Goal: Transaction & Acquisition: Purchase product/service

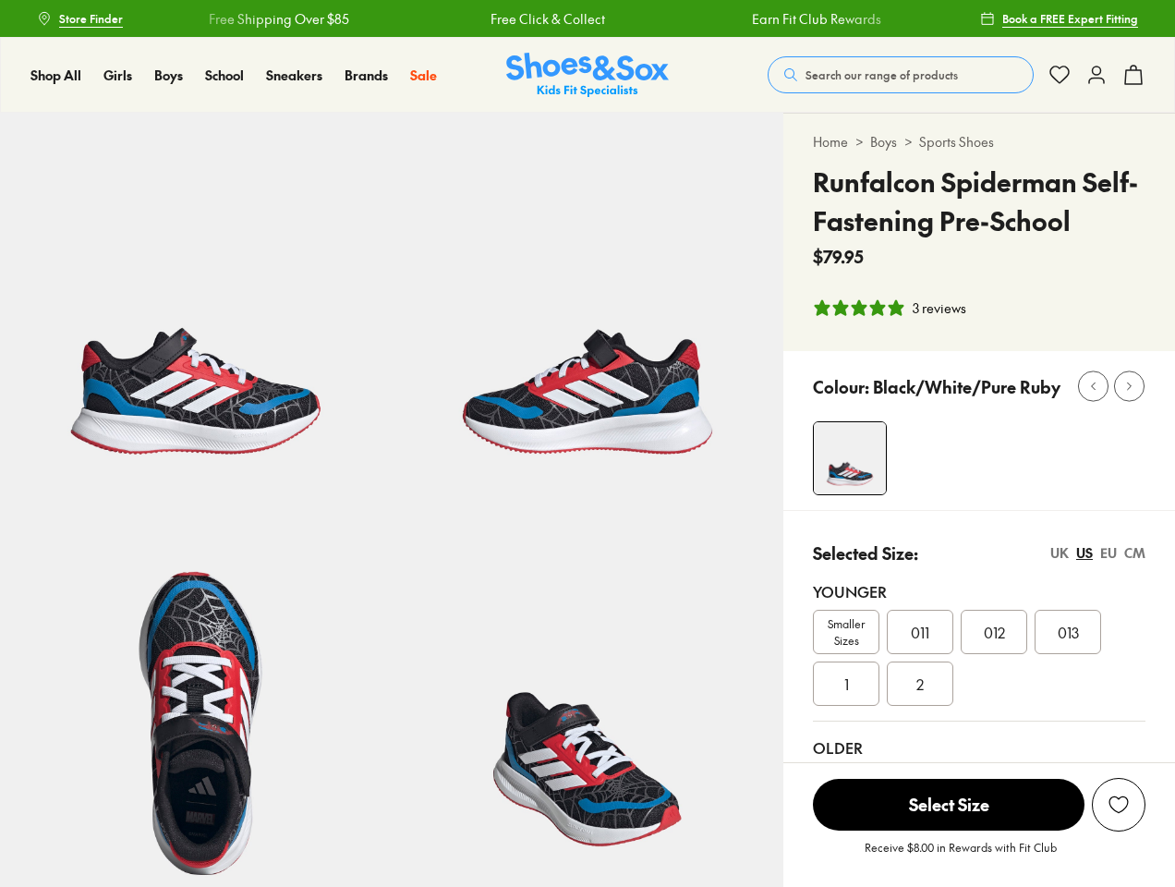
select select "*"
click at [901, 75] on span "Search our range of products" at bounding box center [882, 75] width 152 height 17
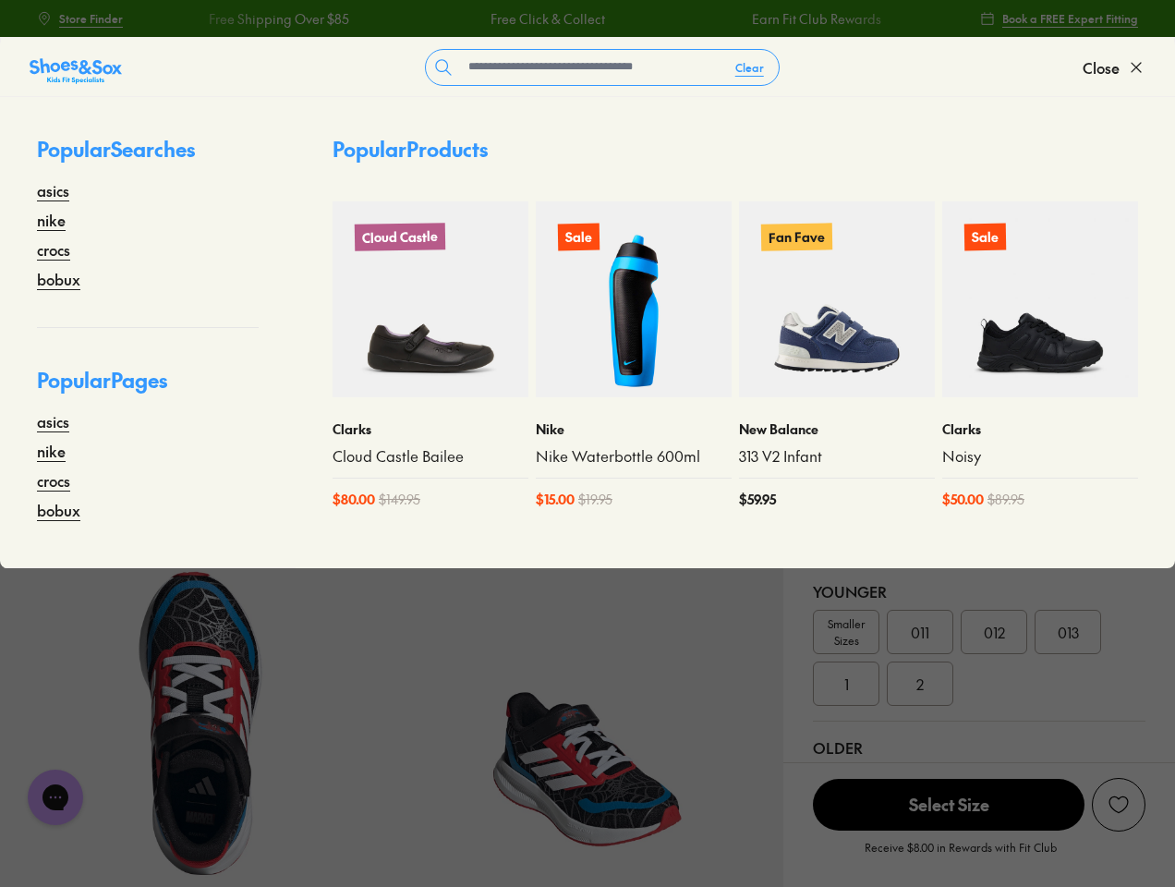
click at [750, 67] on button "Clear" at bounding box center [750, 67] width 58 height 33
click at [1114, 67] on span "Close" at bounding box center [1101, 67] width 37 height 22
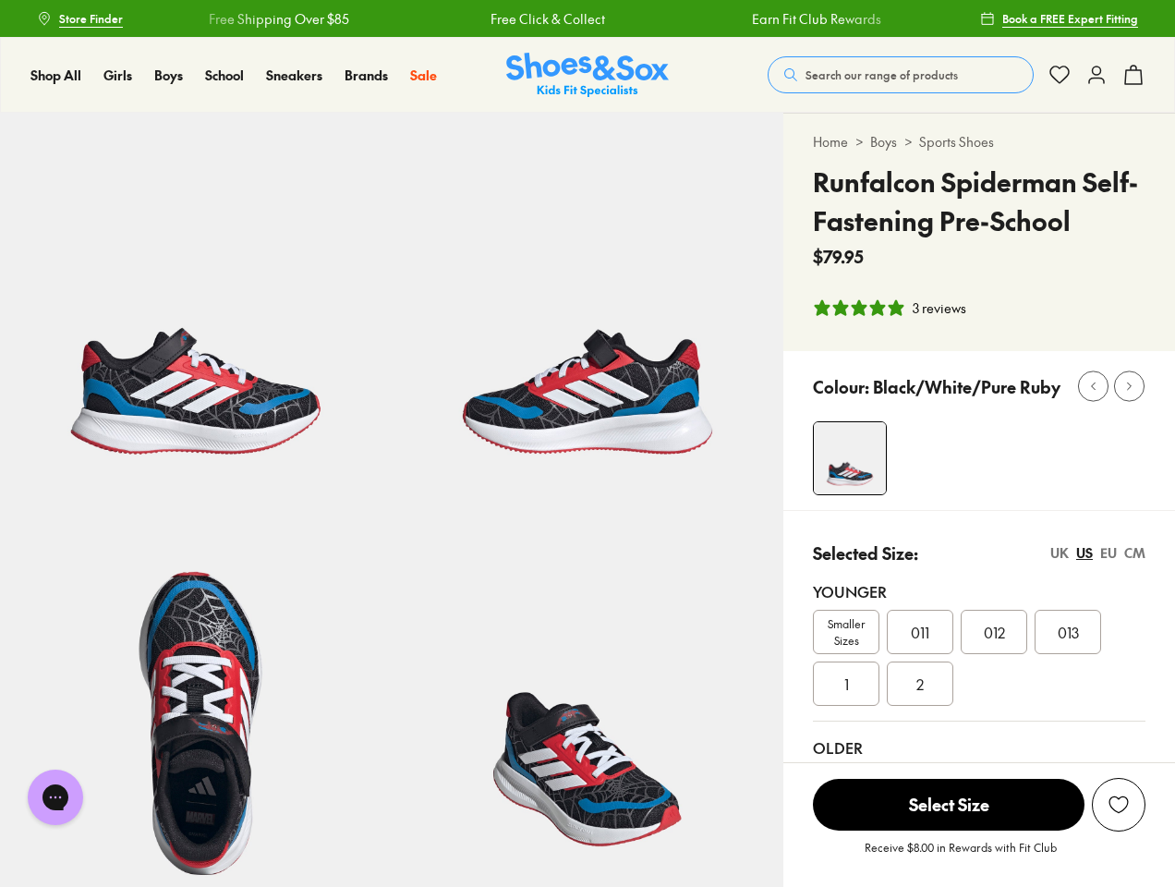
click at [1134, 75] on icon at bounding box center [1133, 75] width 22 height 22
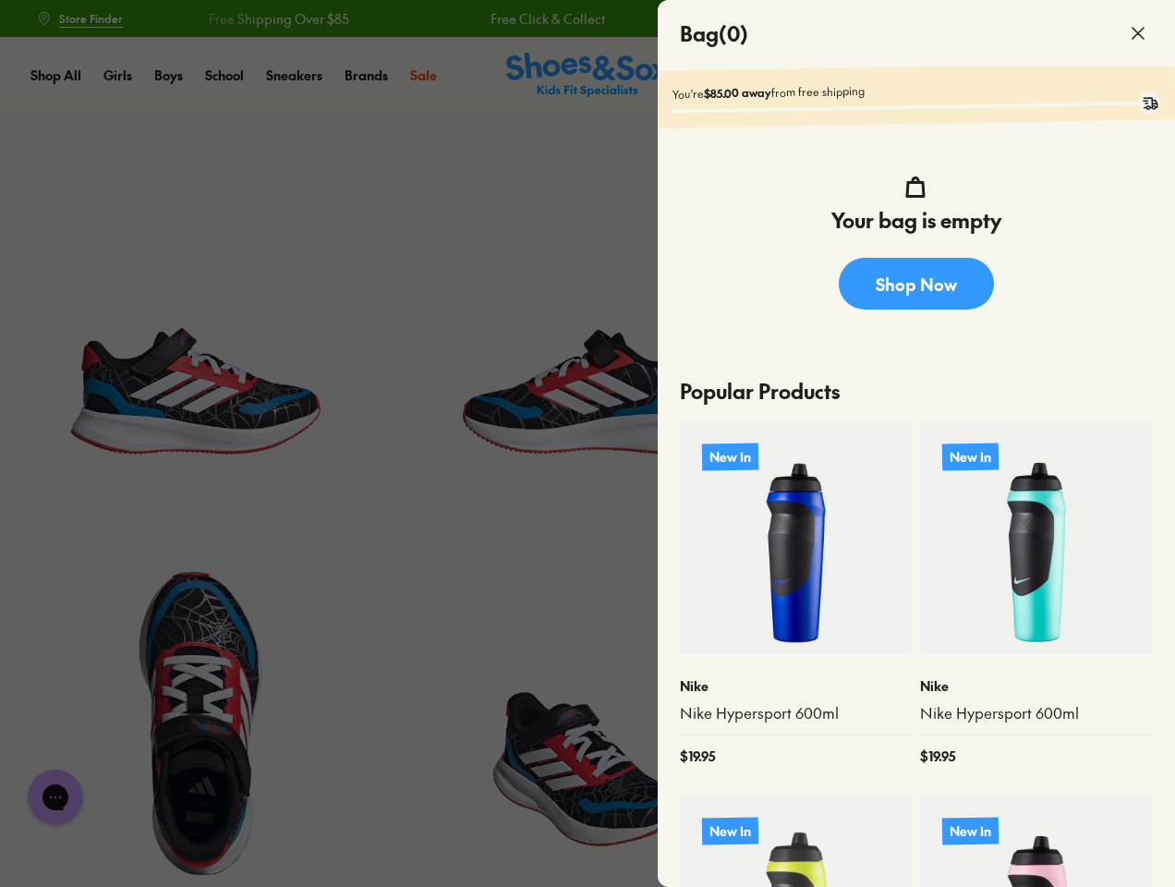
click at [890, 308] on div at bounding box center [587, 443] width 1175 height 887
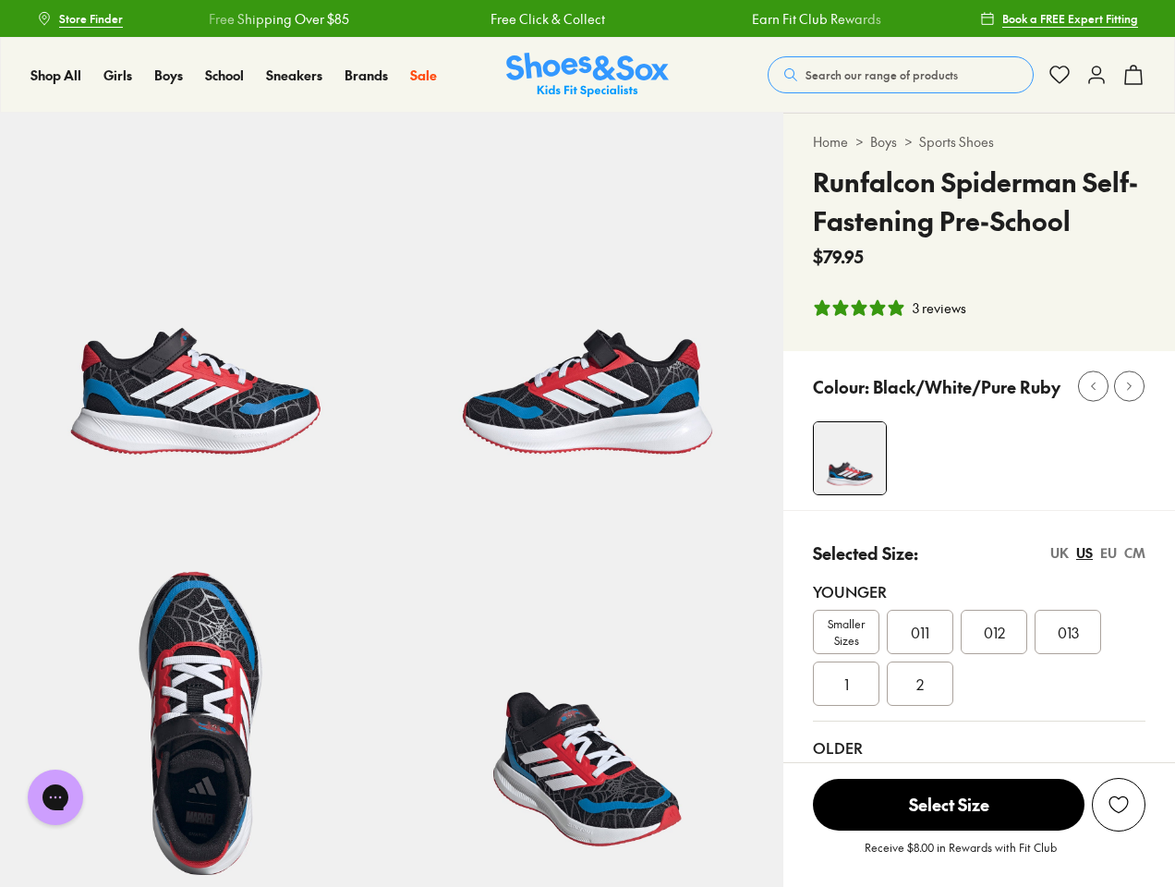
click at [994, 458] on div at bounding box center [994, 458] width 362 height 74
click at [1093, 386] on icon at bounding box center [1093, 387] width 14 height 14
click at [1129, 386] on icon at bounding box center [1129, 387] width 14 height 14
click at [979, 675] on div "Smaller Sizes 011 012 013 1 2" at bounding box center [979, 658] width 333 height 96
click at [1060, 552] on div "UK" at bounding box center [1059, 552] width 18 height 19
